Goal: Task Accomplishment & Management: Complete application form

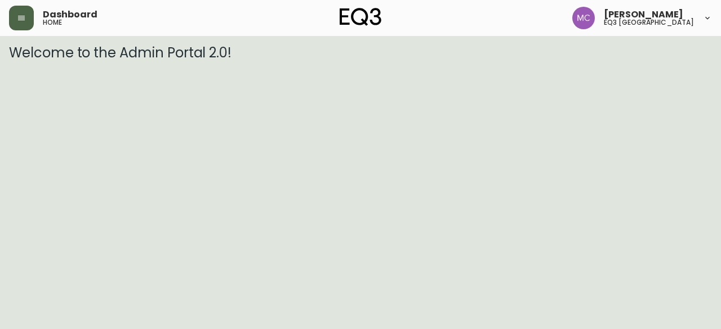
click at [19, 23] on button "button" at bounding box center [21, 18] width 25 height 25
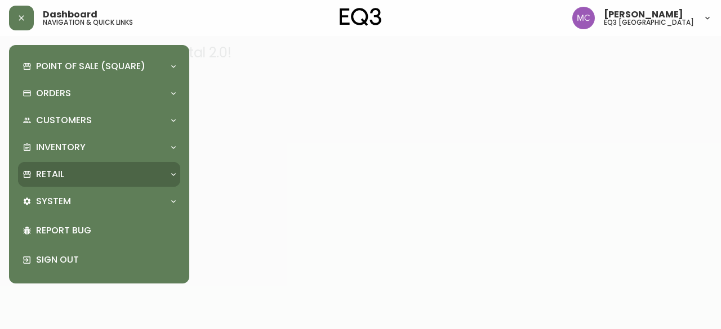
click at [59, 180] on p "Retail" at bounding box center [50, 174] width 28 height 12
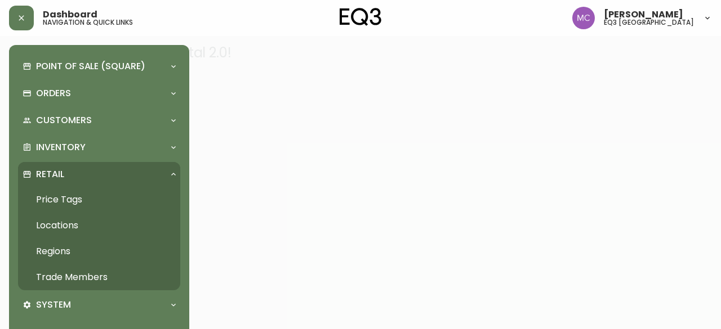
click at [72, 274] on link "Trade Members" at bounding box center [99, 278] width 162 height 26
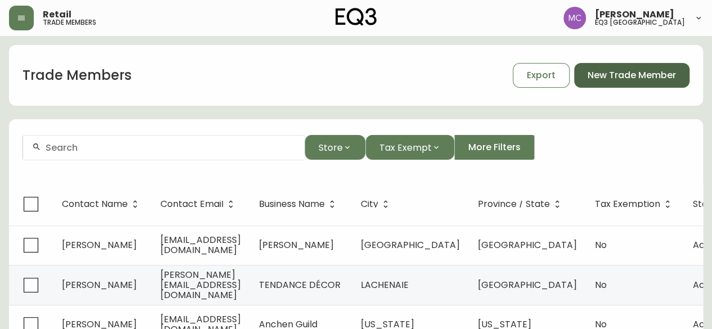
click at [598, 75] on span "New Trade Member" at bounding box center [632, 75] width 88 height 12
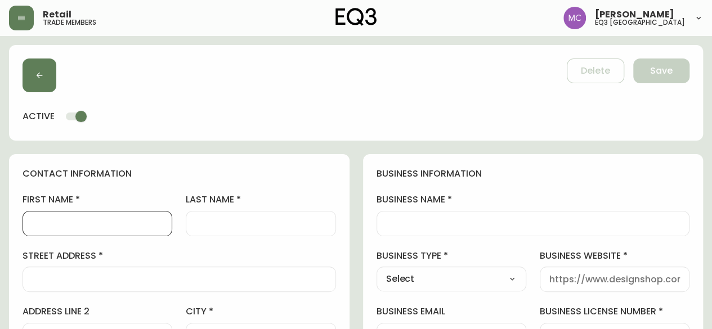
click at [77, 220] on input "first name" at bounding box center [97, 224] width 131 height 11
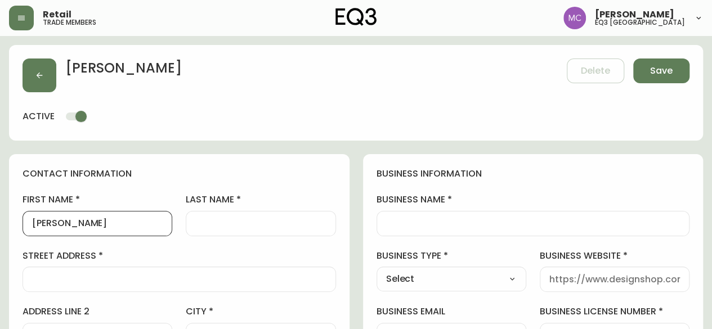
type input "[PERSON_NAME]"
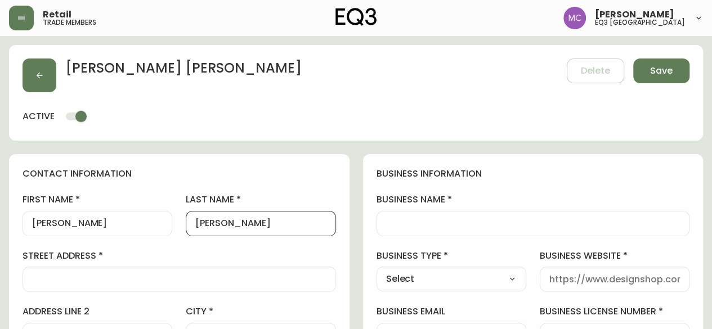
type input "[PERSON_NAME]"
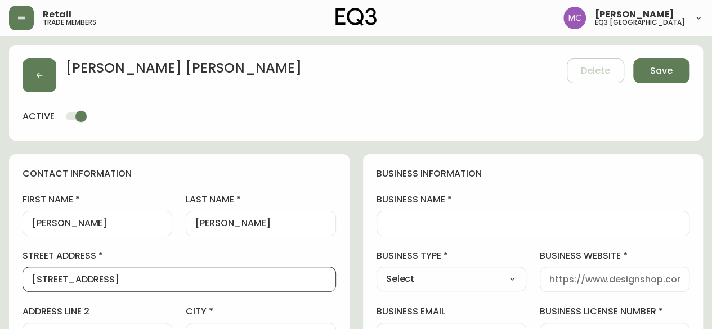
type input "[STREET_ADDRESS]"
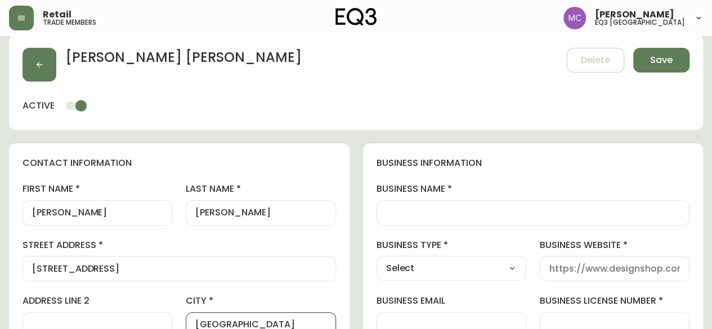
type input "[GEOGRAPHIC_DATA]"
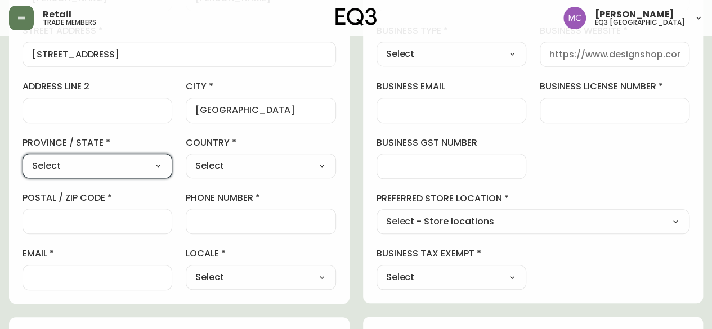
click at [149, 167] on select "Select [GEOGRAPHIC_DATA] [GEOGRAPHIC_DATA] [GEOGRAPHIC_DATA] [GEOGRAPHIC_DATA] …" at bounding box center [98, 166] width 150 height 17
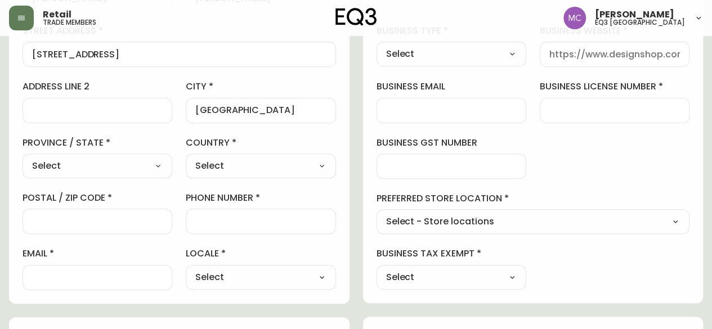
select select "AB"
click at [23, 158] on select "Select [GEOGRAPHIC_DATA] [GEOGRAPHIC_DATA] [GEOGRAPHIC_DATA] [GEOGRAPHIC_DATA] …" at bounding box center [98, 166] width 150 height 17
type input "[GEOGRAPHIC_DATA]"
click at [217, 165] on select "Select [GEOGRAPHIC_DATA] [GEOGRAPHIC_DATA]" at bounding box center [261, 166] width 150 height 17
select select "CA"
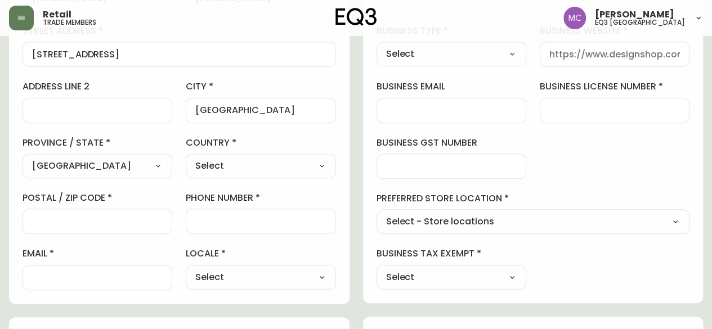
click at [186, 158] on select "Select [GEOGRAPHIC_DATA] [GEOGRAPHIC_DATA]" at bounding box center [261, 166] width 150 height 17
type input "[GEOGRAPHIC_DATA]"
click at [76, 213] on div at bounding box center [98, 221] width 150 height 25
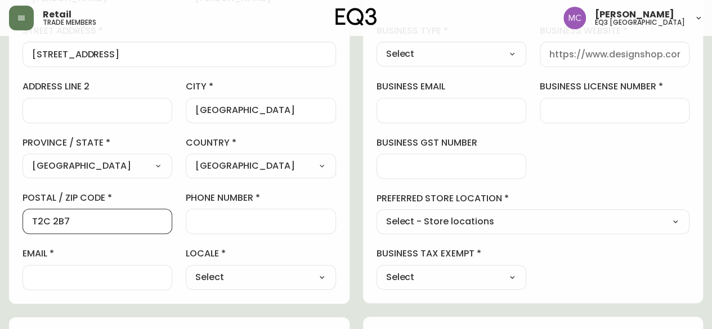
type input "T2C 2B7"
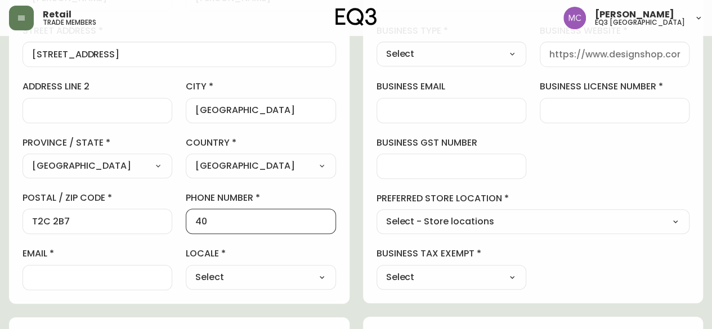
type input "4"
type input "14035473009"
click at [30, 277] on div at bounding box center [98, 277] width 150 height 25
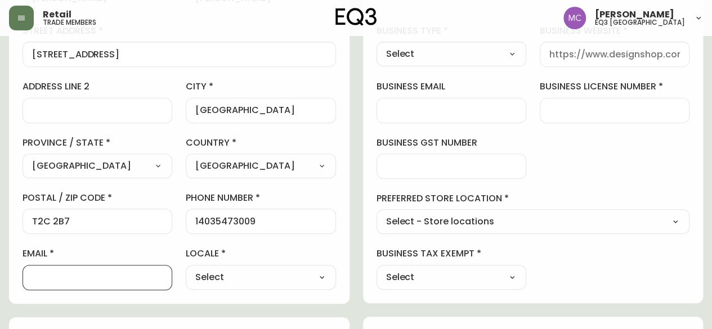
click at [313, 281] on select "Select CA_EN [GEOGRAPHIC_DATA] US_EN" at bounding box center [261, 277] width 150 height 17
select select "CA_EN"
click at [186, 269] on select "Select CA_EN [GEOGRAPHIC_DATA] US_EN" at bounding box center [261, 277] width 150 height 17
type input "CA_EN"
click at [36, 280] on input "email" at bounding box center [97, 278] width 131 height 11
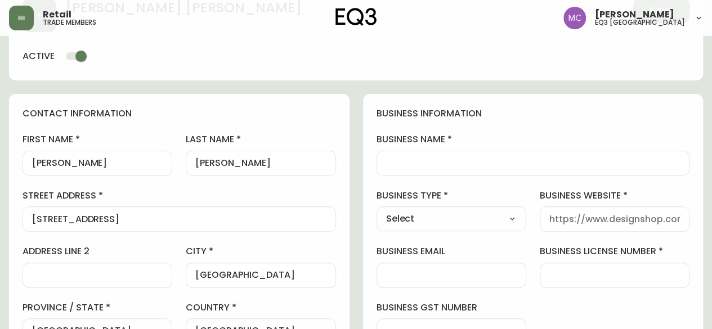
scroll to position [64, 0]
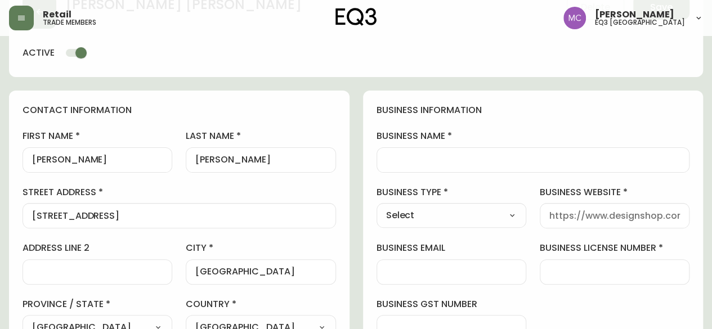
type input "[PERSON_NAME][EMAIL_ADDRESS][DOMAIN_NAME]"
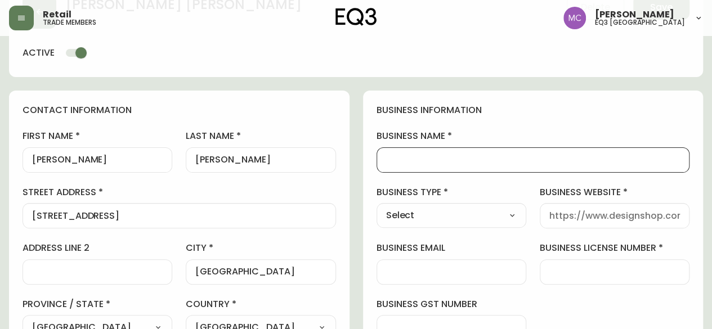
click at [441, 155] on input "business name" at bounding box center [533, 160] width 295 height 11
type input "s"
type input "[PERSON_NAME] Construction LTD"
click at [434, 216] on select "Select Interior Designer Architect Home Builder Contractor Real Estate Agent Ho…" at bounding box center [452, 215] width 150 height 17
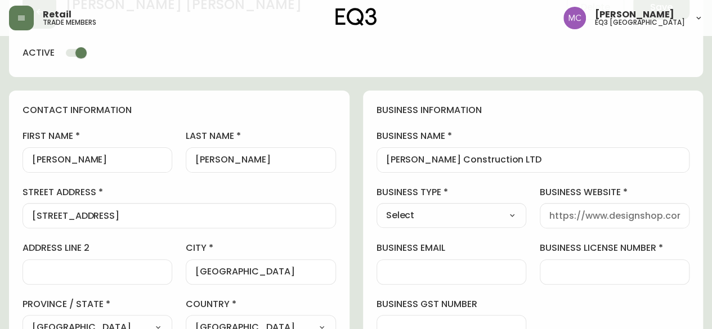
select select "Home Builder"
click at [377, 207] on select "Select Interior Designer Architect Home Builder Contractor Real Estate Agent Ho…" at bounding box center [452, 215] width 150 height 17
type input "Home Builder"
click at [570, 222] on div at bounding box center [615, 215] width 150 height 25
click at [570, 217] on input "business website" at bounding box center [615, 216] width 131 height 11
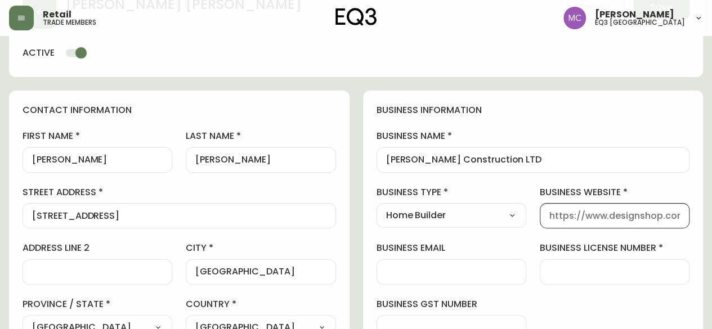
paste input "[DOMAIN_NAME]"
type input "[DOMAIN_NAME]"
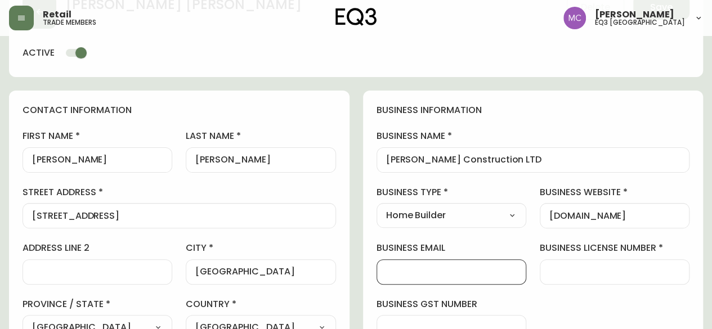
click at [403, 275] on input "business email" at bounding box center [451, 272] width 131 height 11
click at [643, 282] on div at bounding box center [615, 272] width 150 height 25
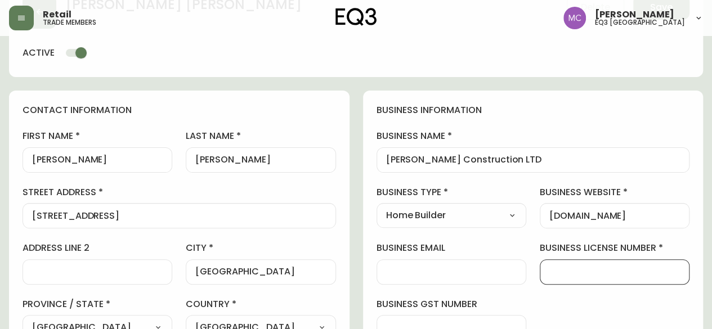
click at [550, 213] on input "[DOMAIN_NAME]" at bounding box center [615, 216] width 131 height 11
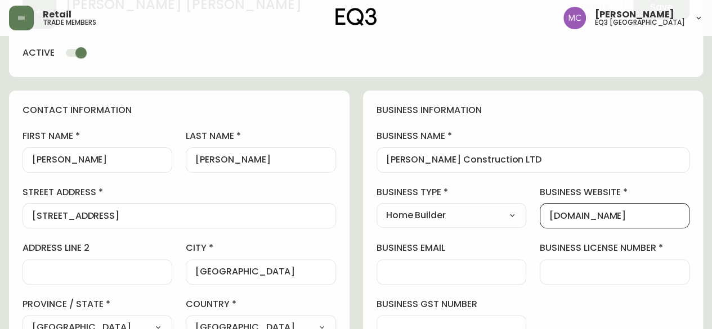
drag, startPoint x: 550, startPoint y: 213, endPoint x: 680, endPoint y: 218, distance: 130.8
click at [680, 218] on div "[DOMAIN_NAME]" at bounding box center [615, 215] width 150 height 25
paste input "[DOMAIN_NAME]"
click at [550, 218] on input "[DOMAIN_NAME]" at bounding box center [615, 216] width 131 height 11
type input "[URL][DOMAIN_NAME]"
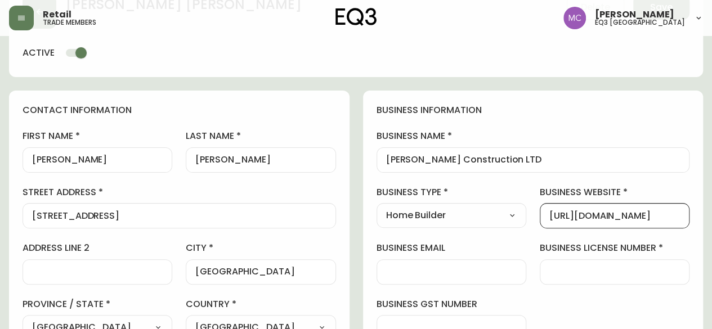
click at [407, 278] on div at bounding box center [452, 272] width 150 height 25
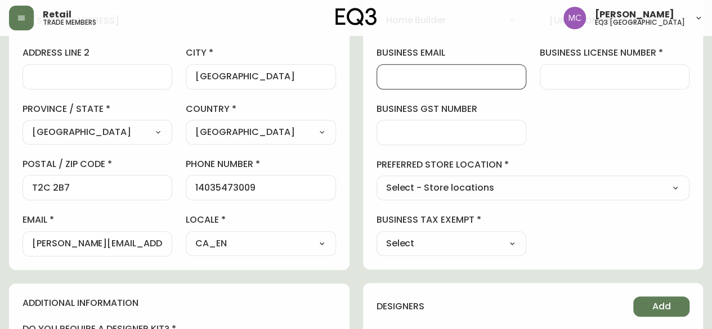
scroll to position [261, 0]
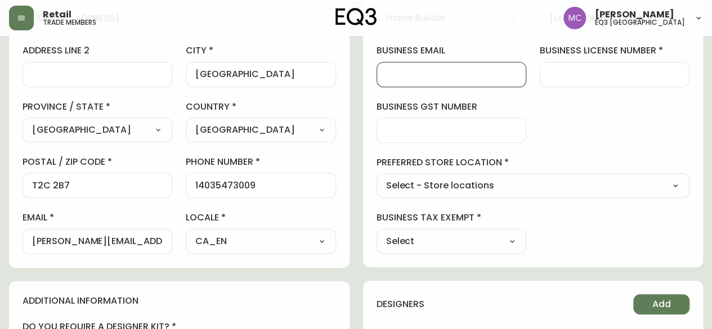
click at [128, 240] on input "[PERSON_NAME][EMAIL_ADDRESS][DOMAIN_NAME]" at bounding box center [97, 242] width 131 height 11
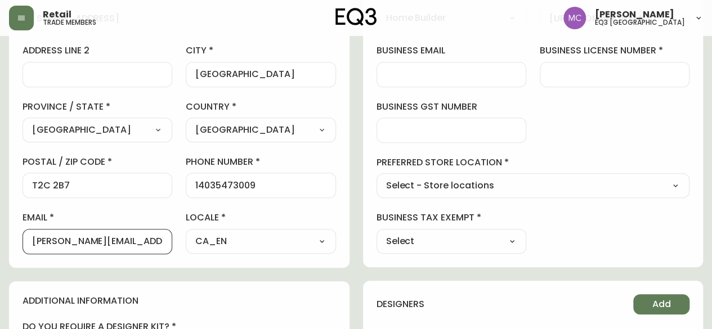
click at [128, 240] on input "[PERSON_NAME][EMAIL_ADDRESS][DOMAIN_NAME]" at bounding box center [97, 242] width 131 height 11
click at [399, 74] on input "business email" at bounding box center [451, 74] width 131 height 11
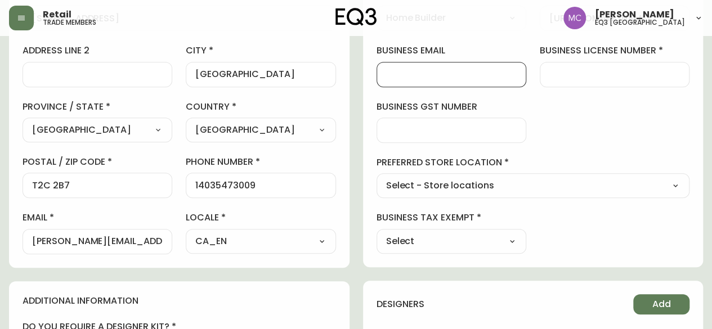
paste input "[PERSON_NAME][EMAIL_ADDRESS][DOMAIN_NAME]"
type input "[PERSON_NAME][EMAIL_ADDRESS][DOMAIN_NAME]"
click at [572, 64] on div at bounding box center [615, 74] width 150 height 25
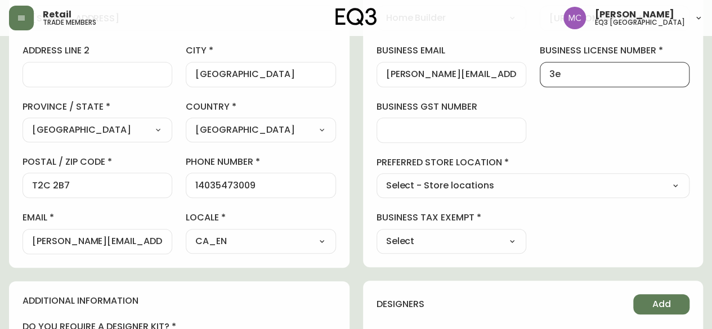
type input "3"
type input "18655-496C"
click at [448, 179] on select "Select - Store locations EQ3 [GEOGRAPHIC_DATA] EQ3 [GEOGRAPHIC_DATA] [GEOGRAPHI…" at bounding box center [534, 186] width 314 height 17
select select "cjw10z96p001r6gs00juufhhe"
click at [377, 178] on select "Select - Store locations EQ3 [GEOGRAPHIC_DATA] EQ3 [GEOGRAPHIC_DATA] [GEOGRAPHI…" at bounding box center [534, 186] width 314 height 17
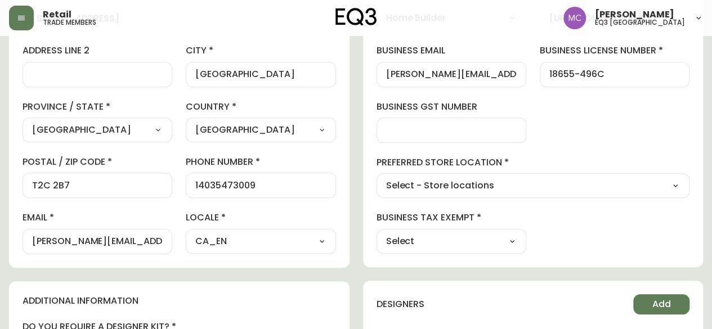
type input "EQ3 [GEOGRAPHIC_DATA]"
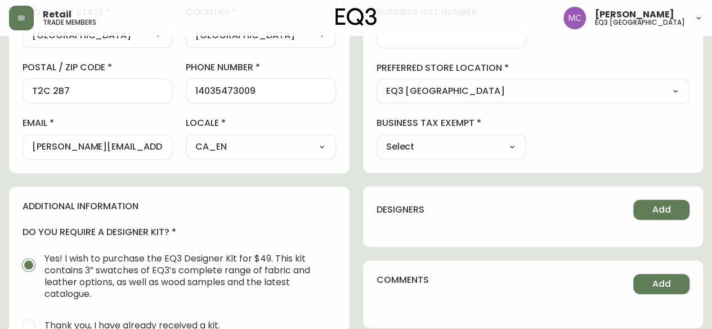
scroll to position [362, 0]
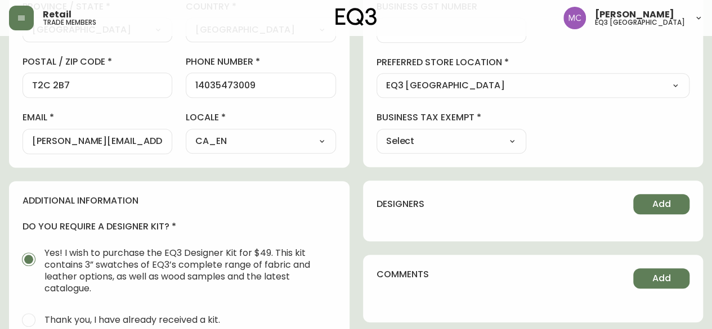
click at [516, 142] on select "Select Yes No" at bounding box center [452, 141] width 150 height 17
click at [409, 198] on h4 "designers" at bounding box center [401, 204] width 48 height 12
click at [488, 136] on select "Select Yes No" at bounding box center [452, 141] width 150 height 17
select select "false"
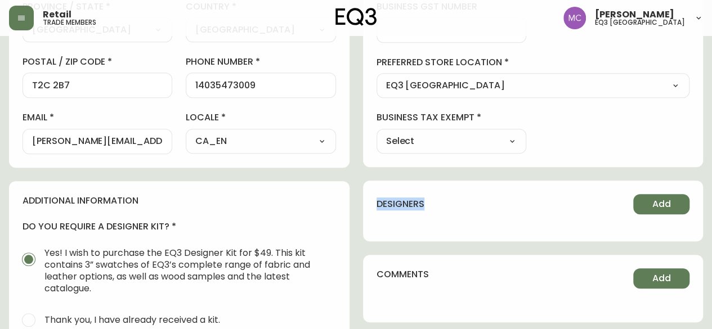
click at [377, 133] on select "Select Yes No" at bounding box center [452, 141] width 150 height 17
type input "No"
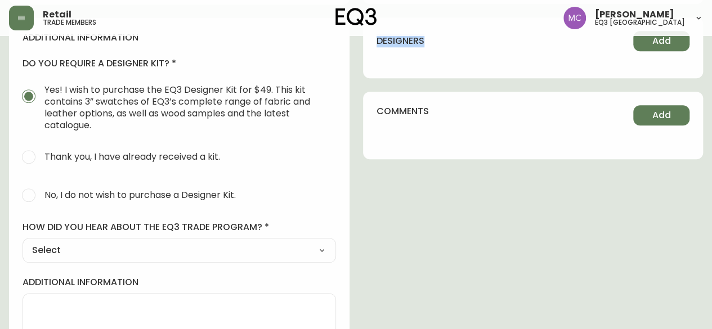
scroll to position [538, 0]
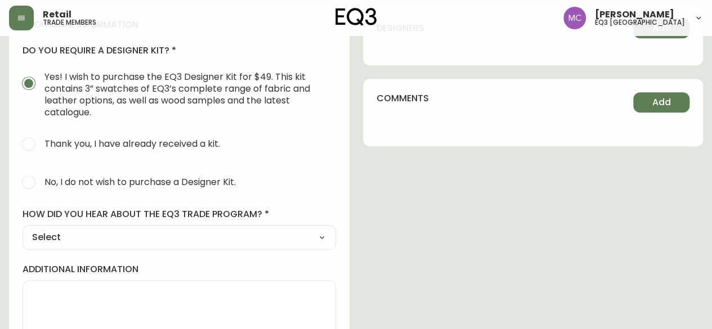
click at [182, 179] on span "No, I do not wish to purchase a Designer Kit." at bounding box center [139, 182] width 191 height 12
click at [41, 179] on input "No, I do not wish to purchase a Designer Kit." at bounding box center [28, 182] width 25 height 25
radio input "true"
radio input "false"
click at [87, 239] on select "Select Social Media Advertisement Trade Show Outreach from a Trade Rep Other" at bounding box center [180, 237] width 314 height 17
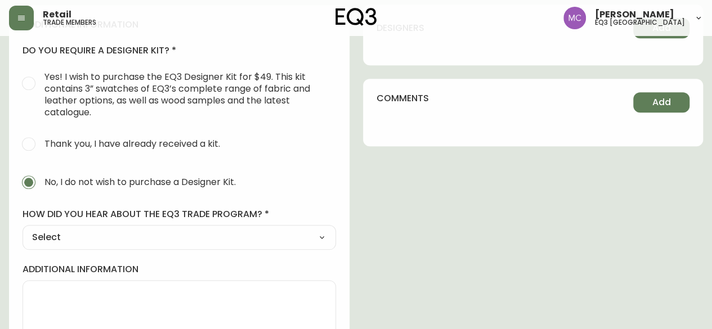
select select "Other"
click at [23, 229] on select "Select Social Media Advertisement Trade Show Outreach from a Trade Rep Other" at bounding box center [180, 237] width 314 height 17
type input "Other"
click at [36, 288] on input "other" at bounding box center [179, 293] width 295 height 11
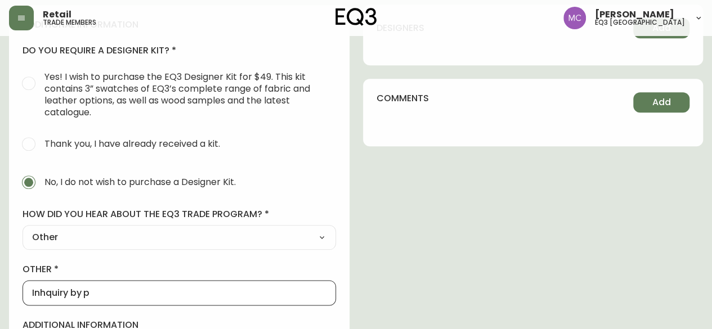
click at [39, 288] on input "Inhquiry by p" at bounding box center [179, 293] width 295 height 11
type input "Inhonequiry by p"
drag, startPoint x: 118, startPoint y: 295, endPoint x: 0, endPoint y: 294, distance: 118.3
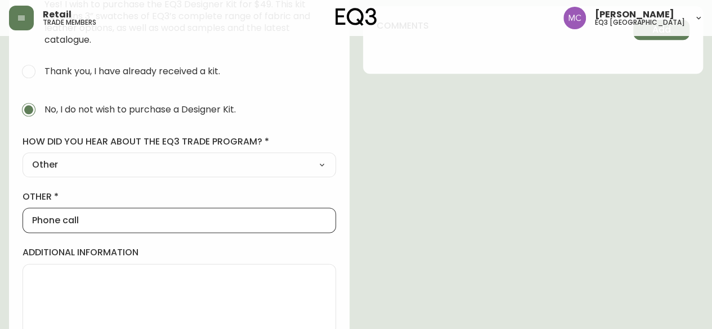
scroll to position [614, 0]
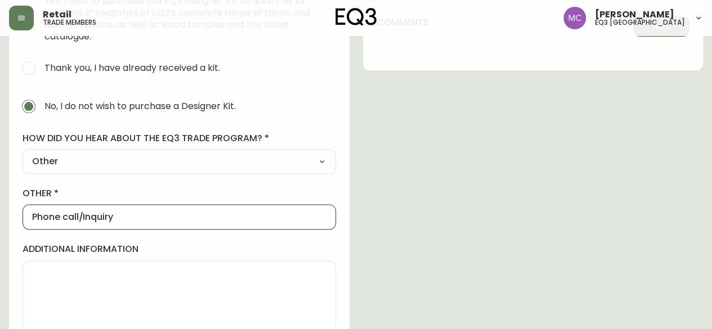
type input "Phone call/Inquiry"
click at [91, 282] on textarea "additional information" at bounding box center [179, 296] width 295 height 56
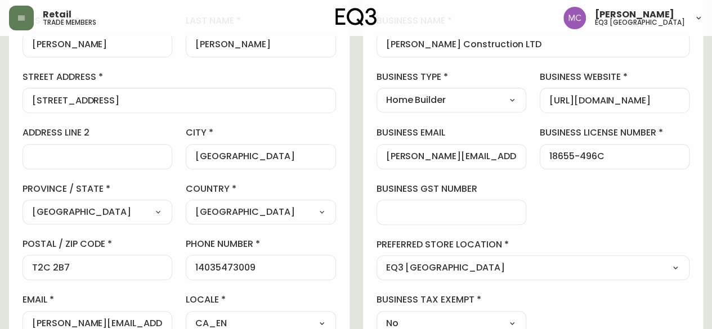
scroll to position [180, 0]
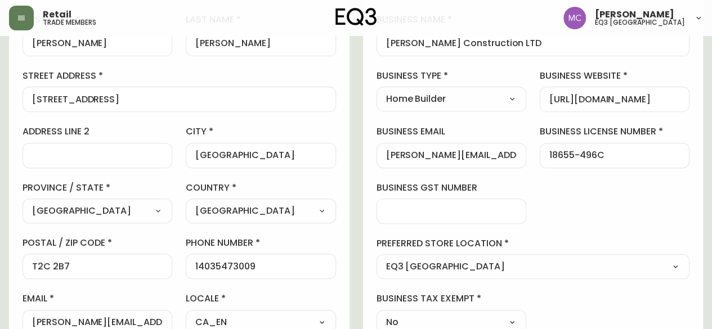
type textarea "TRMI Have Offices in [GEOGRAPHIC_DATA] & [GEOGRAPHIC_DATA]"
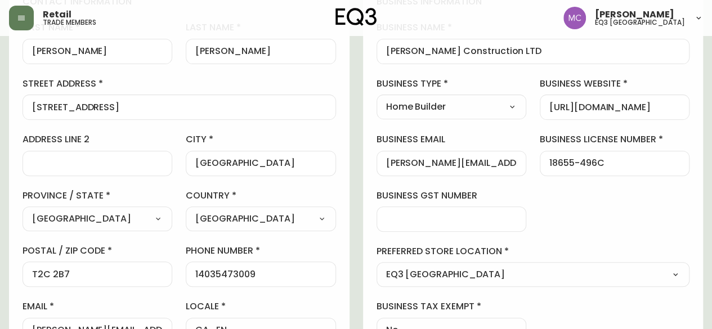
click at [696, 75] on div "business information business name [PERSON_NAME] Construction LTD business type…" at bounding box center [533, 169] width 341 height 375
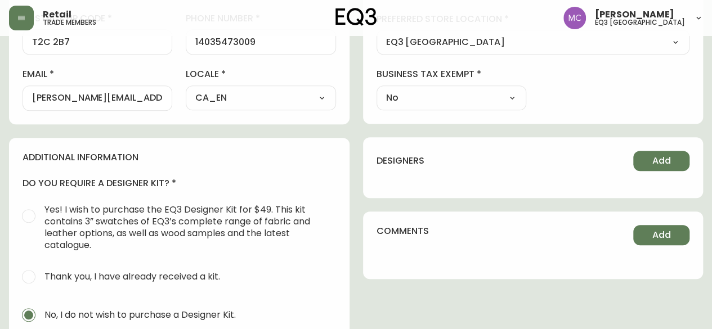
scroll to position [400, 0]
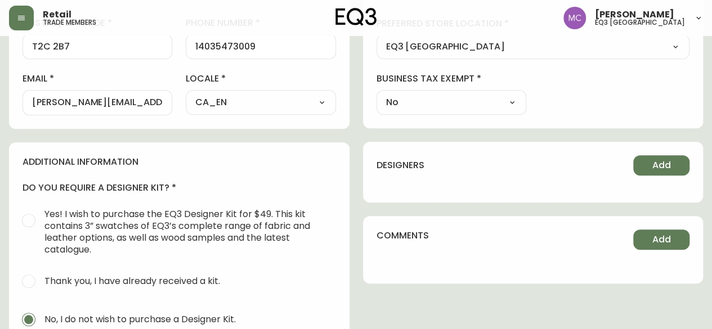
click at [658, 177] on div "designers Add" at bounding box center [533, 172] width 341 height 61
click at [657, 175] on div "designers Add" at bounding box center [533, 172] width 341 height 61
click at [656, 164] on span "Add" at bounding box center [662, 165] width 19 height 12
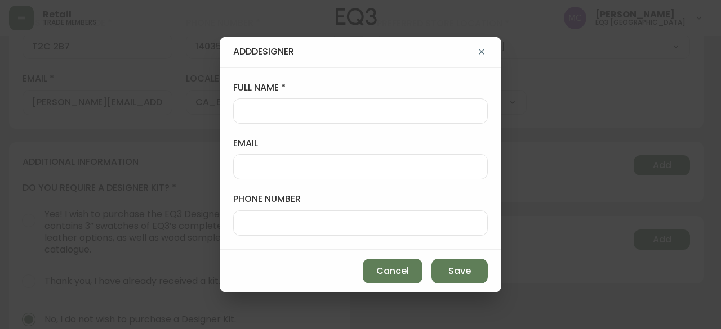
click at [284, 161] on div at bounding box center [360, 166] width 255 height 25
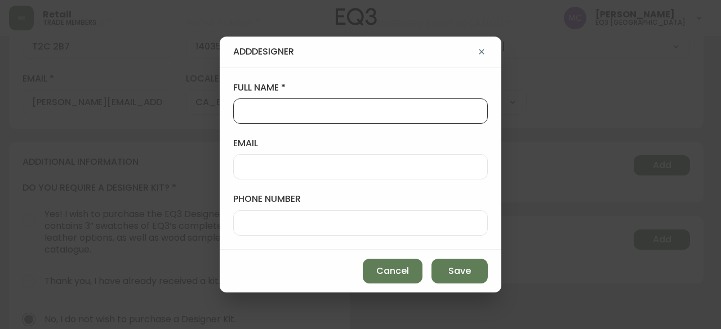
click at [257, 111] on input "full name" at bounding box center [360, 111] width 235 height 11
type input "[PERSON_NAME]"
click at [239, 167] on div at bounding box center [360, 166] width 255 height 25
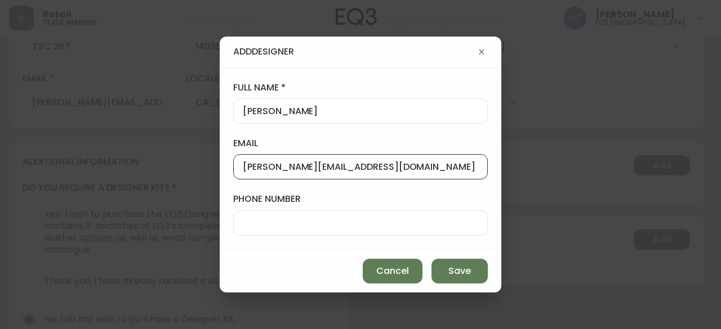
type input "[PERSON_NAME][EMAIL_ADDRESS][DOMAIN_NAME]"
click at [305, 222] on input "phone number" at bounding box center [360, 223] width 235 height 11
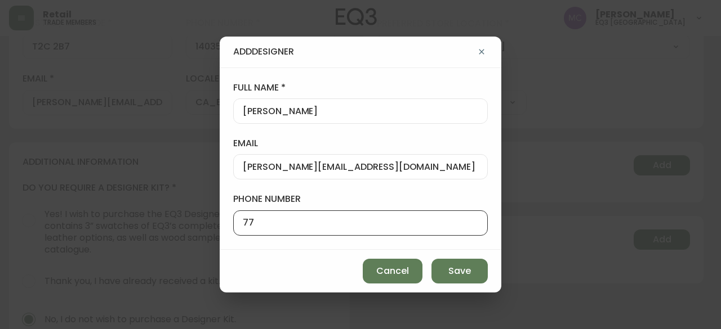
type input "7"
type input "1 778 676 8650"
click at [463, 266] on span "Save" at bounding box center [459, 271] width 23 height 12
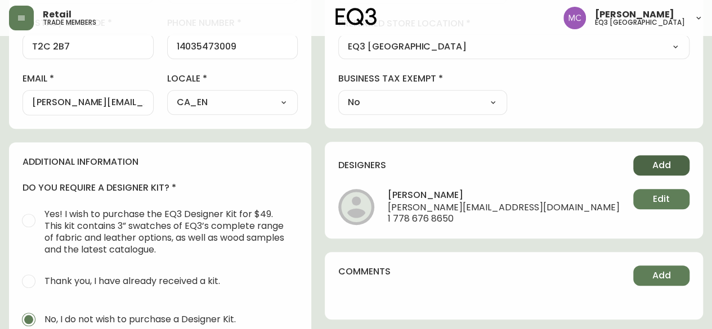
click at [658, 163] on span "Add" at bounding box center [662, 165] width 19 height 12
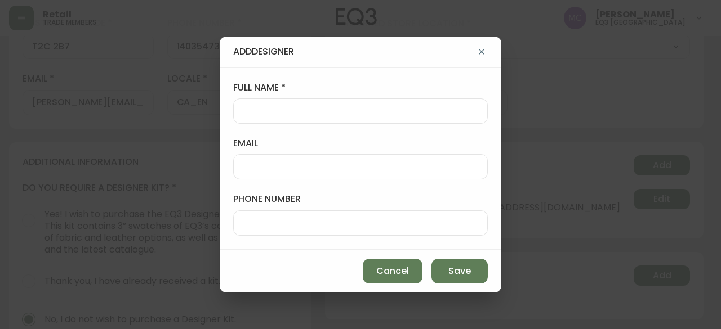
click at [264, 112] on input "full name" at bounding box center [360, 111] width 235 height 11
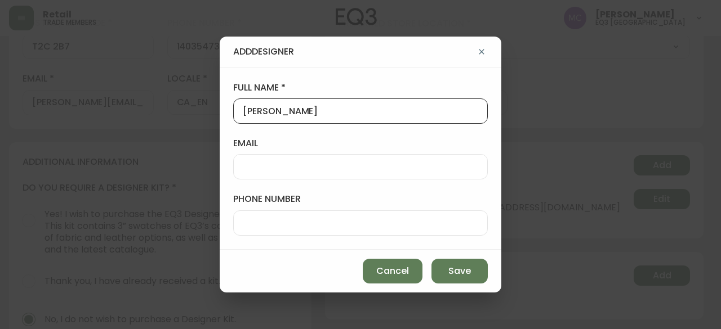
type input "[PERSON_NAME]"
click at [251, 158] on div at bounding box center [360, 166] width 255 height 25
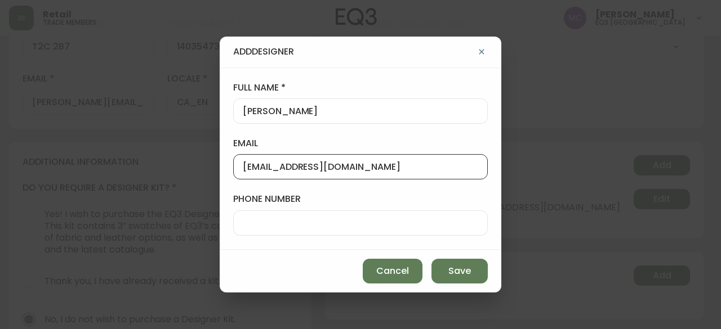
type input "[EMAIL_ADDRESS][DOMAIN_NAME]"
click at [263, 225] on input "phone number" at bounding box center [360, 223] width 235 height 11
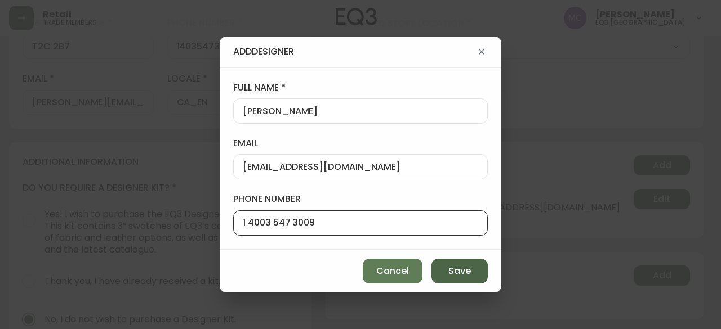
click at [449, 269] on span "Save" at bounding box center [459, 271] width 23 height 12
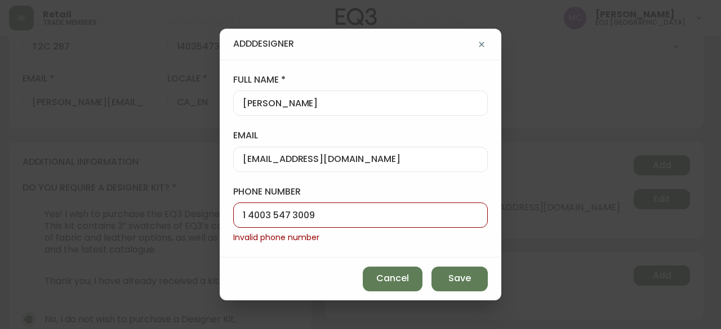
click at [261, 214] on input "1 4003 547 3009" at bounding box center [360, 215] width 235 height 11
type input "1 403 547 3009"
click at [475, 279] on button "Save" at bounding box center [459, 279] width 56 height 25
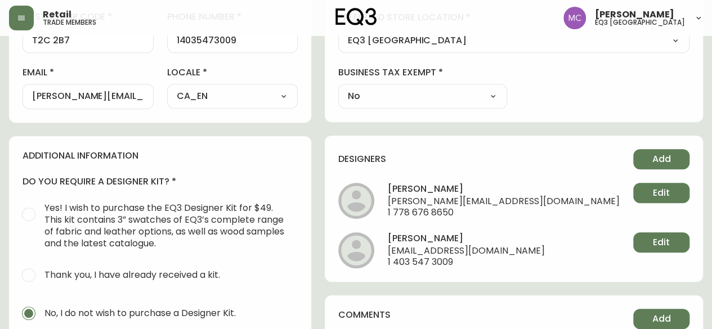
scroll to position [409, 0]
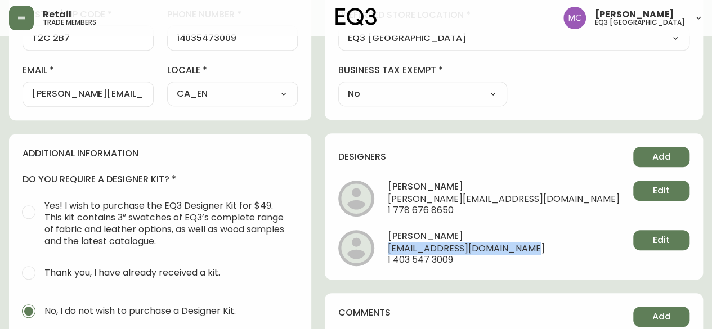
drag, startPoint x: 576, startPoint y: 249, endPoint x: 424, endPoint y: 247, distance: 152.1
click at [424, 247] on li "[PERSON_NAME] [EMAIL_ADDRESS][DOMAIN_NAME] 1 403 547 3009 Edit" at bounding box center [513, 248] width 351 height 36
copy span "[EMAIL_ADDRESS][DOMAIN_NAME]"
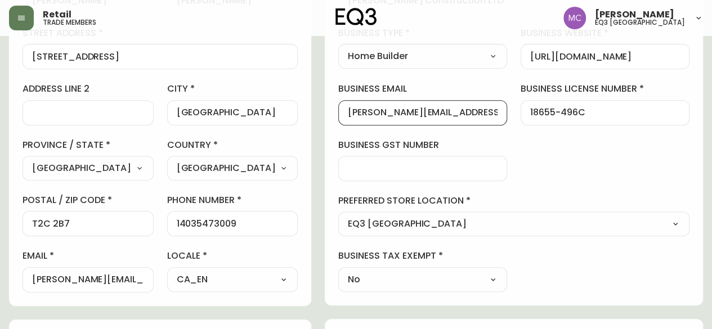
scroll to position [0, 0]
drag, startPoint x: 509, startPoint y: 115, endPoint x: 371, endPoint y: 115, distance: 138.0
click at [371, 115] on div "business information business name [PERSON_NAME] Construction LTD business type…" at bounding box center [514, 118] width 378 height 375
type input "ca"
drag, startPoint x: 407, startPoint y: 109, endPoint x: 342, endPoint y: 102, distance: 65.7
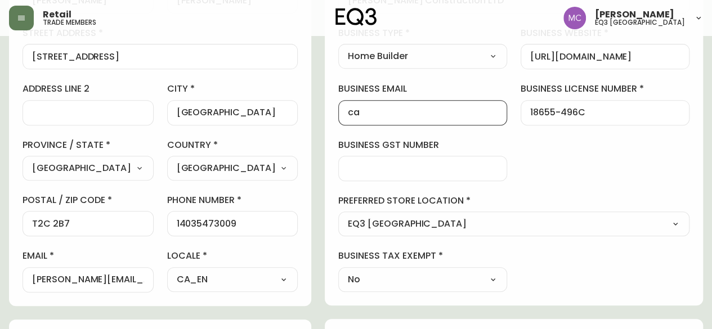
click at [342, 102] on div "contact information first name [PERSON_NAME] last name [PERSON_NAME][GEOGRAPHIC…" at bounding box center [356, 333] width 694 height 805
paste input "[EMAIL_ADDRESS][DOMAIN_NAME]"
type input "[EMAIL_ADDRESS][DOMAIN_NAME]"
click at [445, 156] on div at bounding box center [422, 168] width 169 height 25
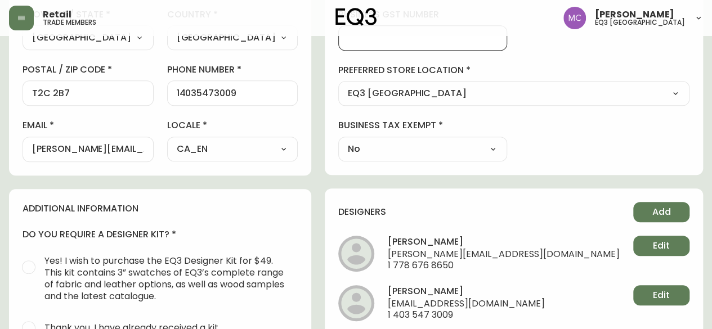
scroll to position [350, 0]
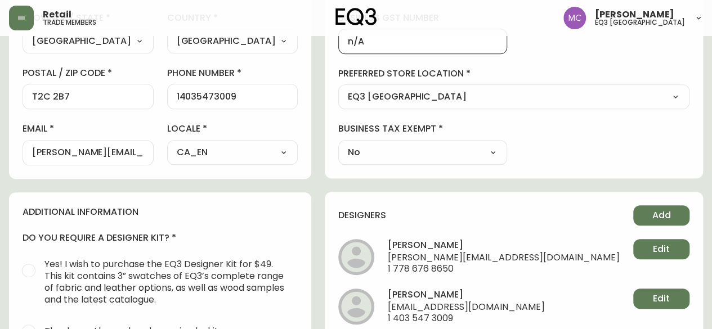
type input "n/A"
click at [498, 242] on h4 "[PERSON_NAME]" at bounding box center [504, 246] width 232 height 14
click at [642, 214] on button "Add" at bounding box center [662, 216] width 56 height 20
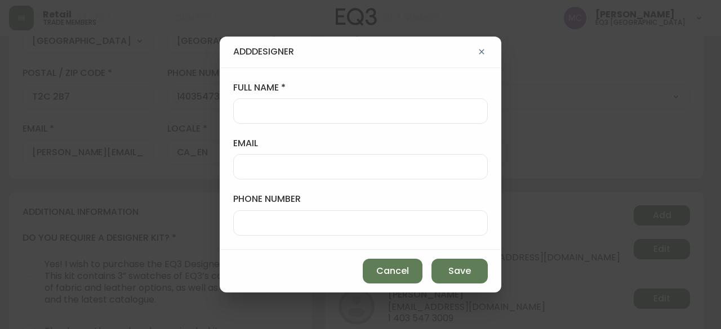
click at [249, 111] on input "full name" at bounding box center [360, 111] width 235 height 11
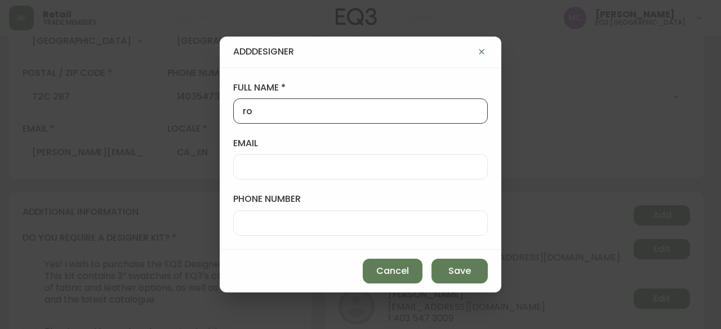
type input "r"
type input "[PERSON_NAME]"
click at [259, 213] on div at bounding box center [360, 223] width 255 height 25
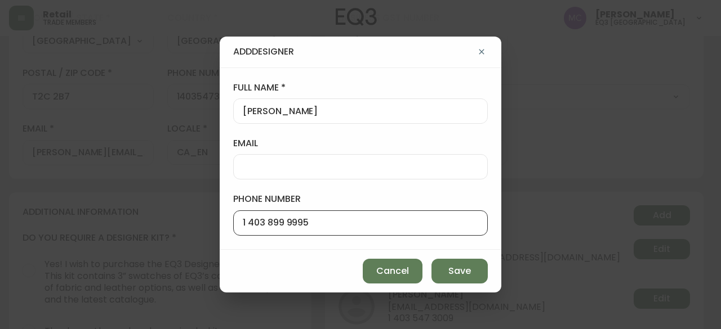
type input "1 403 899 9995"
click at [244, 168] on input "email" at bounding box center [360, 167] width 235 height 11
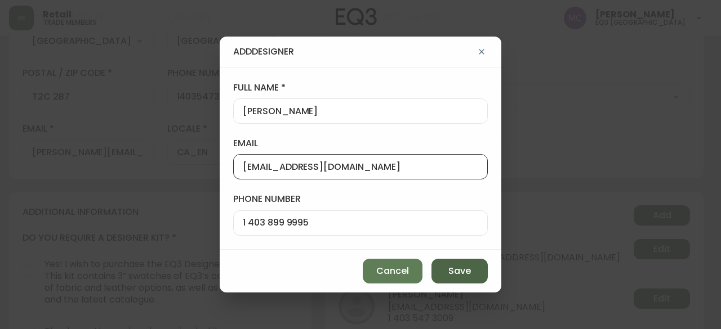
type input "[EMAIL_ADDRESS][DOMAIN_NAME]"
click at [462, 262] on button "Save" at bounding box center [459, 271] width 56 height 25
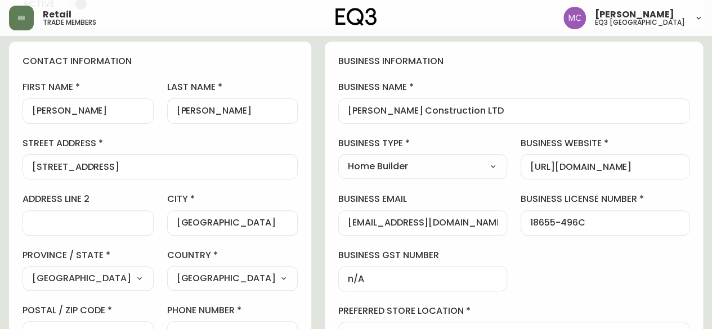
scroll to position [112, 0]
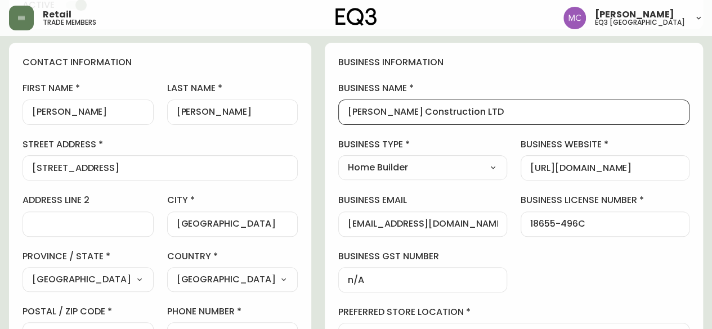
drag, startPoint x: 517, startPoint y: 110, endPoint x: 357, endPoint y: 104, distance: 160.1
